Goal: Task Accomplishment & Management: Complete application form

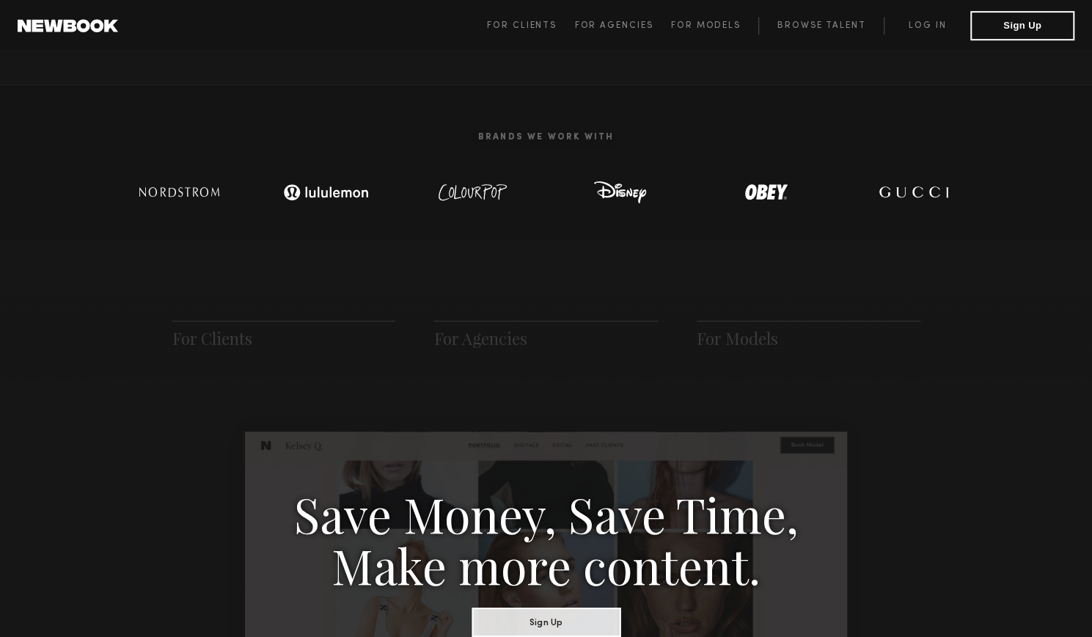
scroll to position [147, 0]
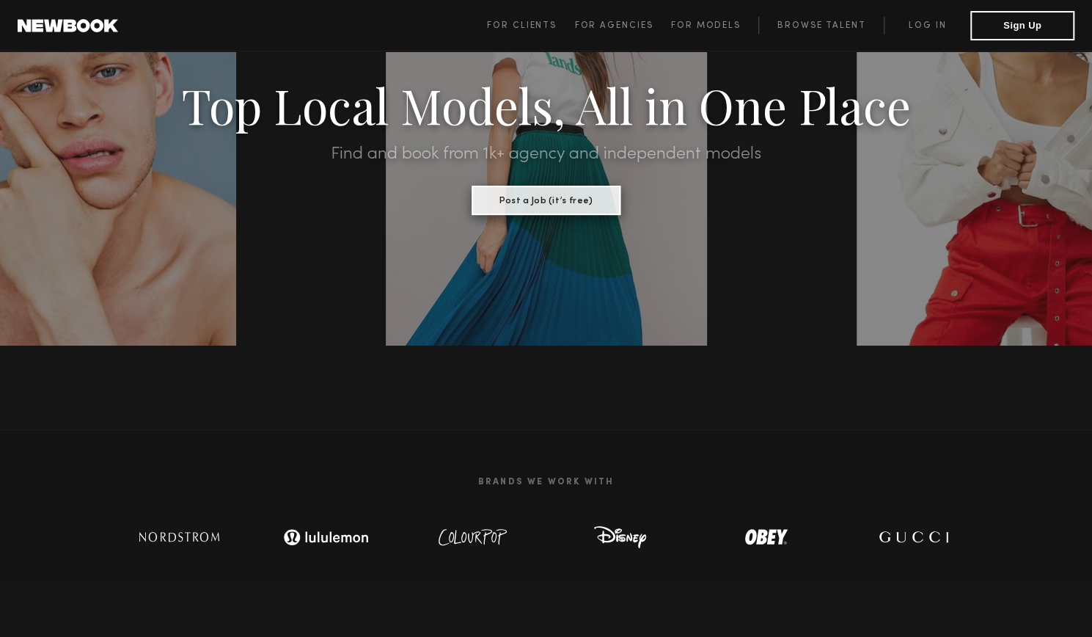
click at [582, 208] on button "Post a Job (it’s free)" at bounding box center [546, 200] width 149 height 29
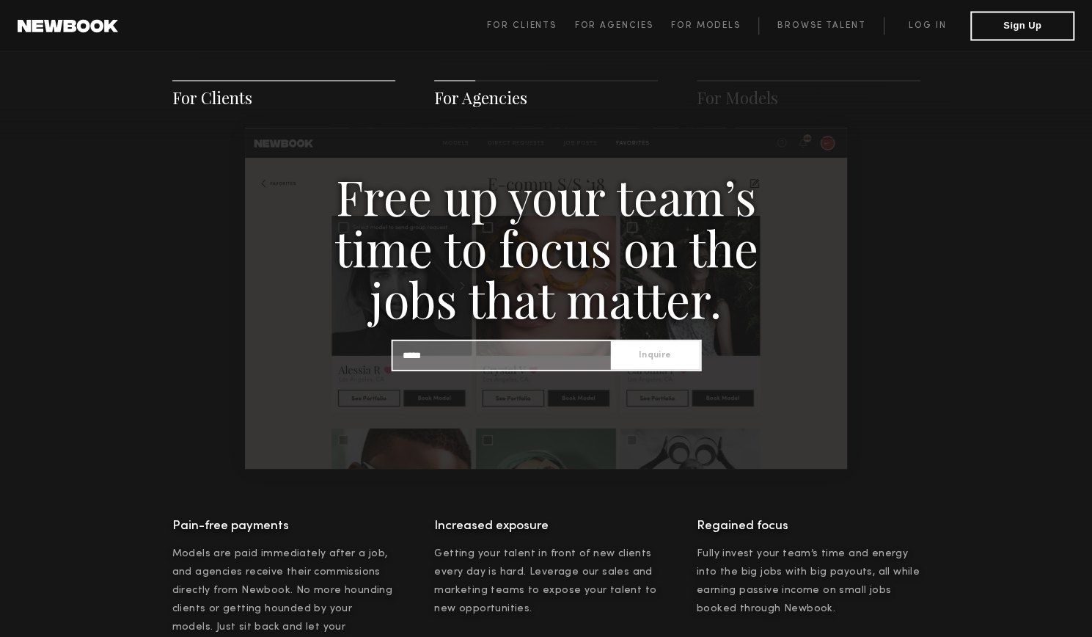
scroll to position [1540, 0]
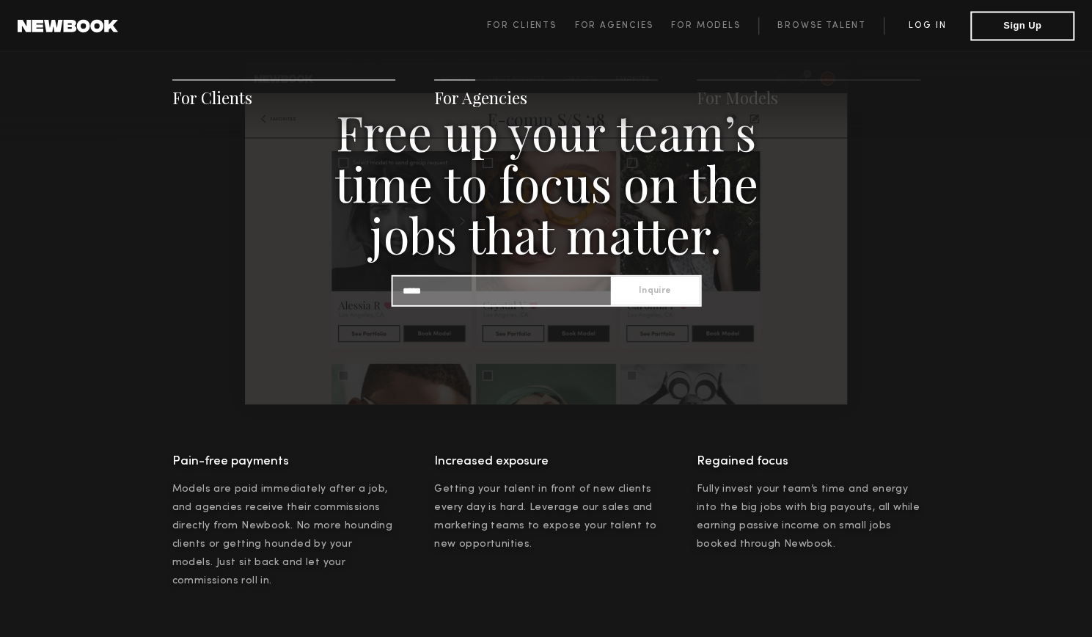
click at [898, 24] on link "Log in" at bounding box center [927, 26] width 87 height 18
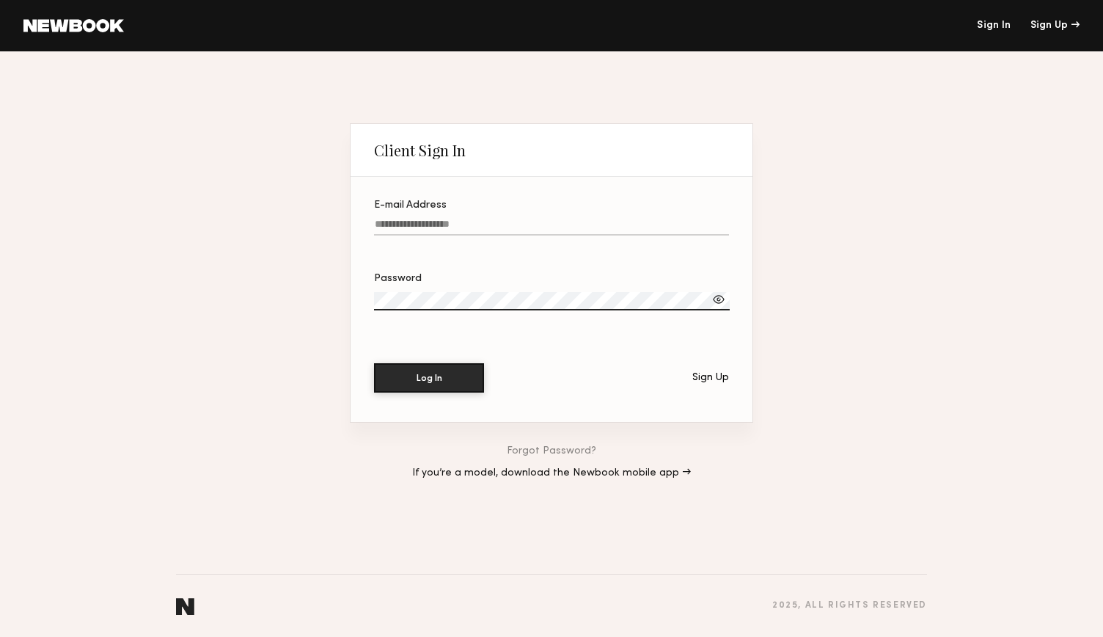
click at [442, 220] on input "E-mail Address" at bounding box center [551, 227] width 355 height 17
type input "**********"
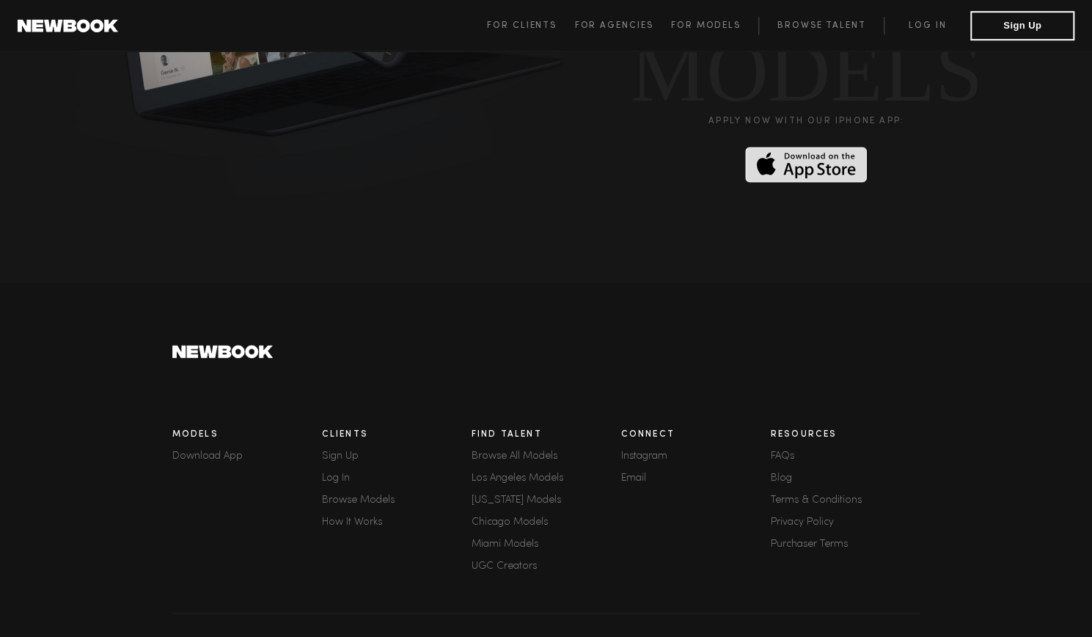
scroll to position [3982, 0]
